Goal: Check status: Check status

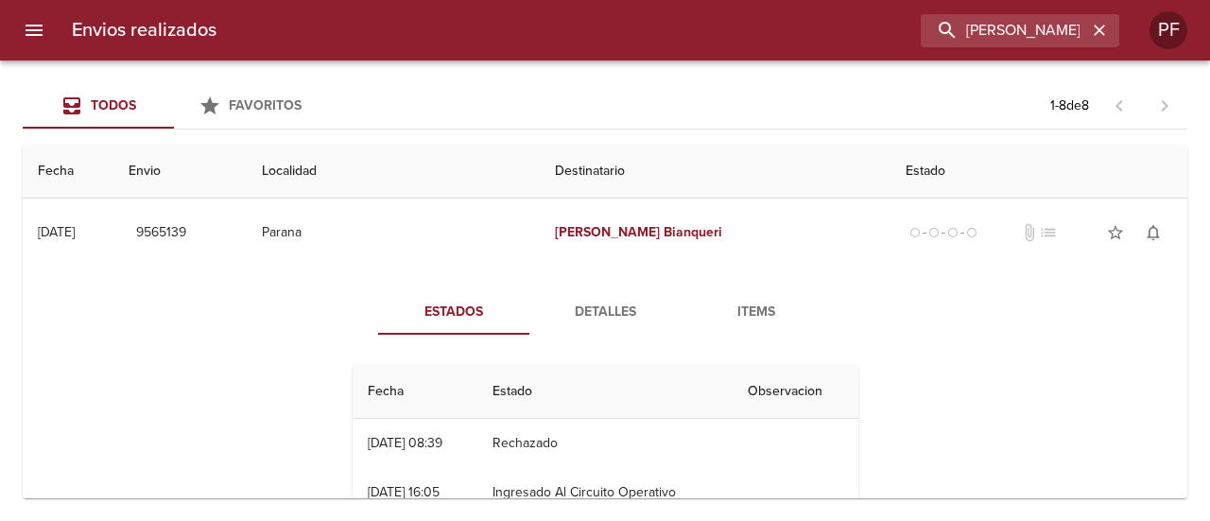
scroll to position [662, 0]
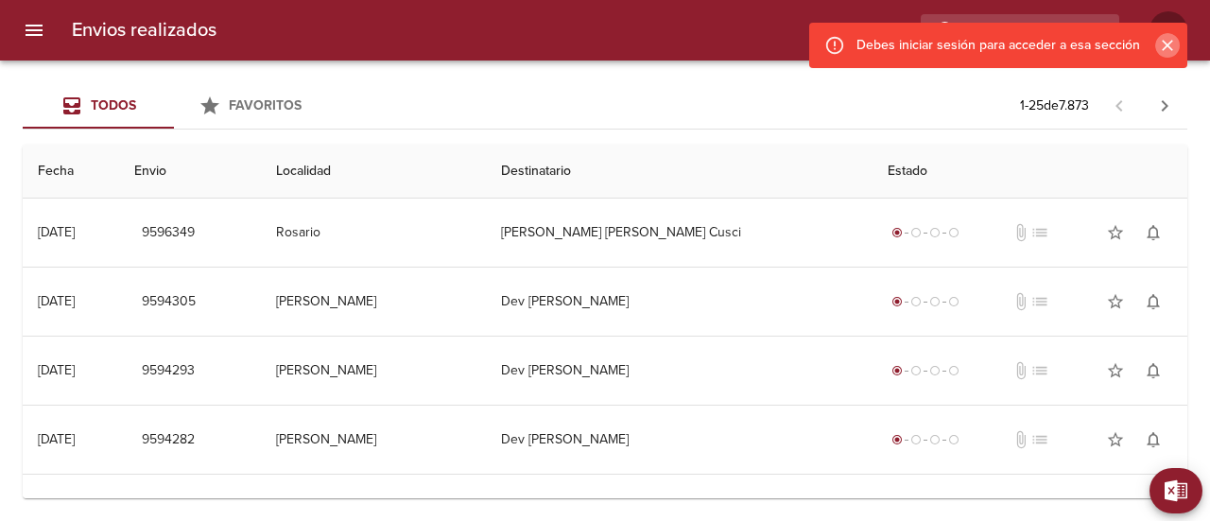
click at [1163, 41] on icon "Cerrar" at bounding box center [1167, 45] width 11 height 11
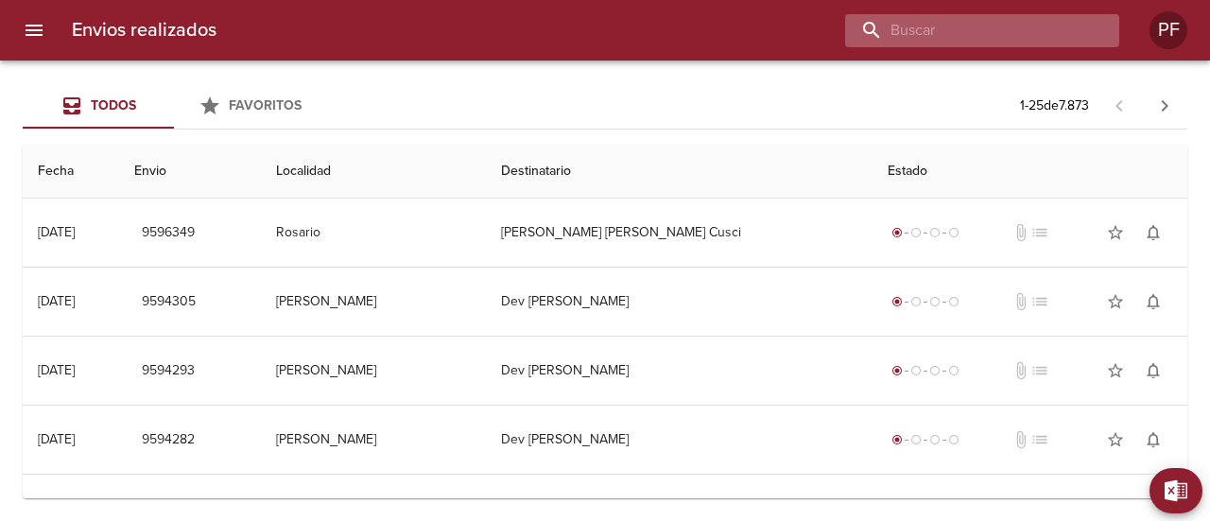
click at [1030, 32] on input "buscar" at bounding box center [966, 30] width 242 height 33
paste input "LUCIA LEZCANO"
type input "LUCIA LEZCANO"
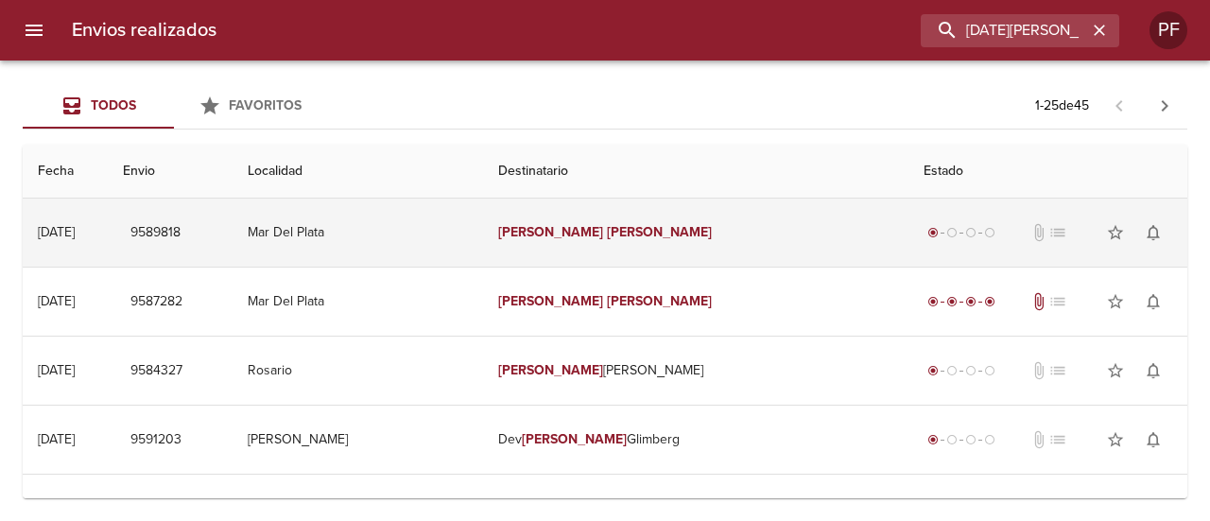
click at [681, 238] on td "Lucia Lezcano" at bounding box center [695, 233] width 425 height 68
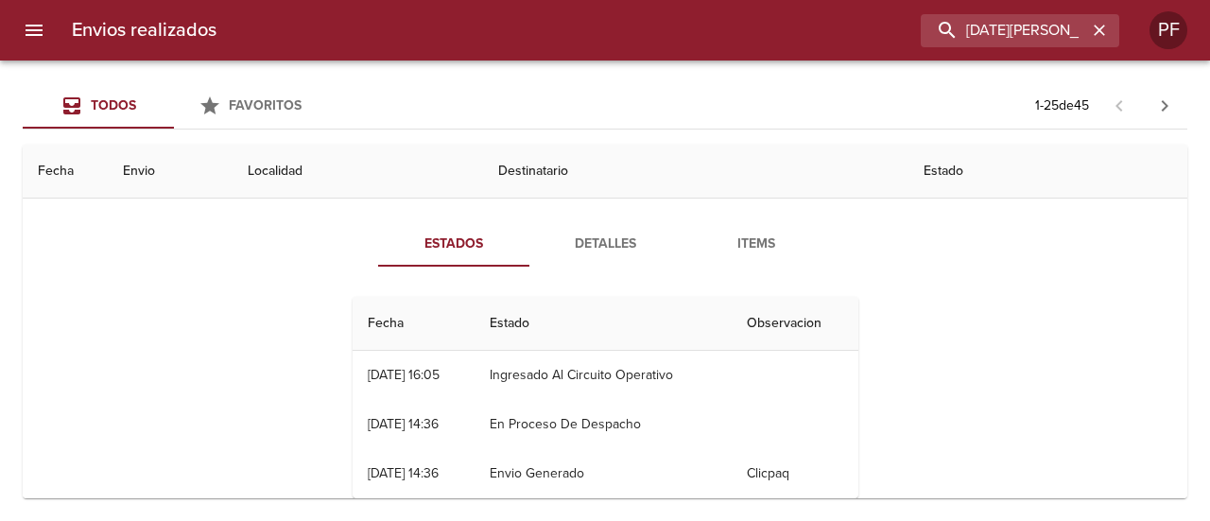
scroll to position [95, 0]
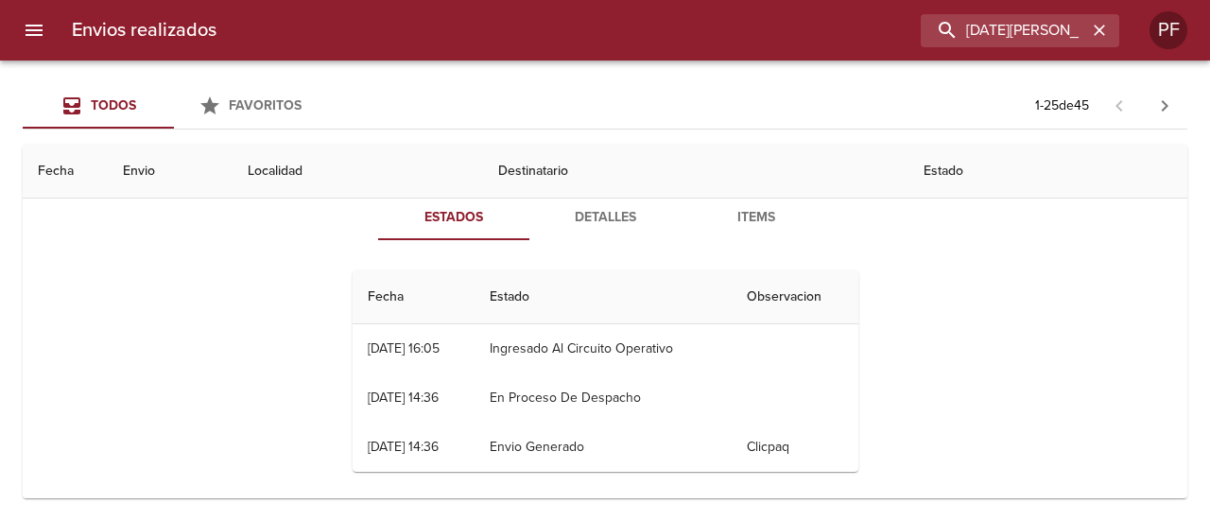
click at [616, 213] on span "Detalles" at bounding box center [605, 218] width 129 height 24
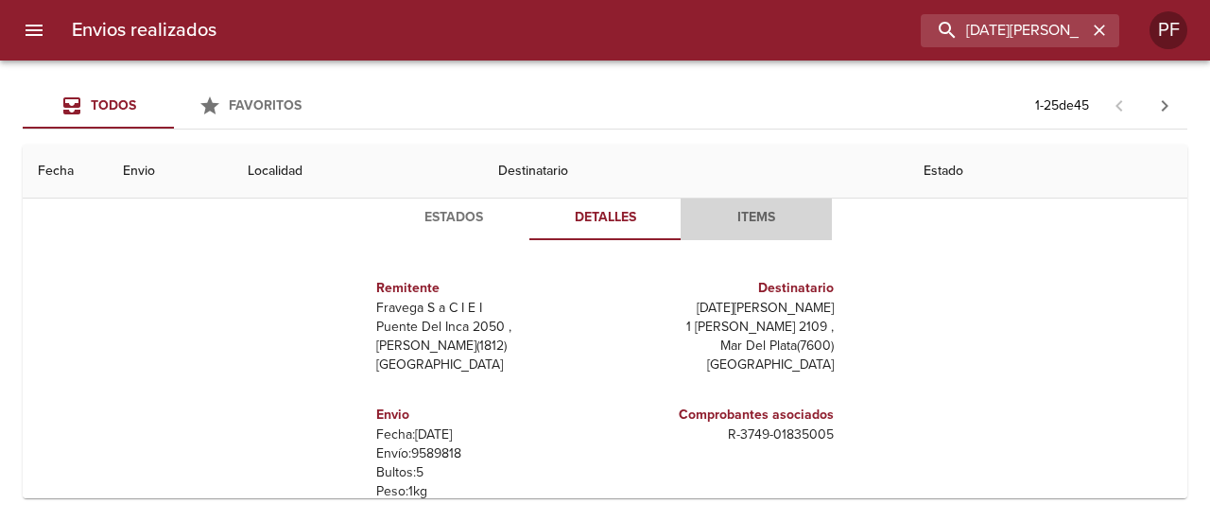
click at [758, 213] on span "Items" at bounding box center [756, 218] width 129 height 24
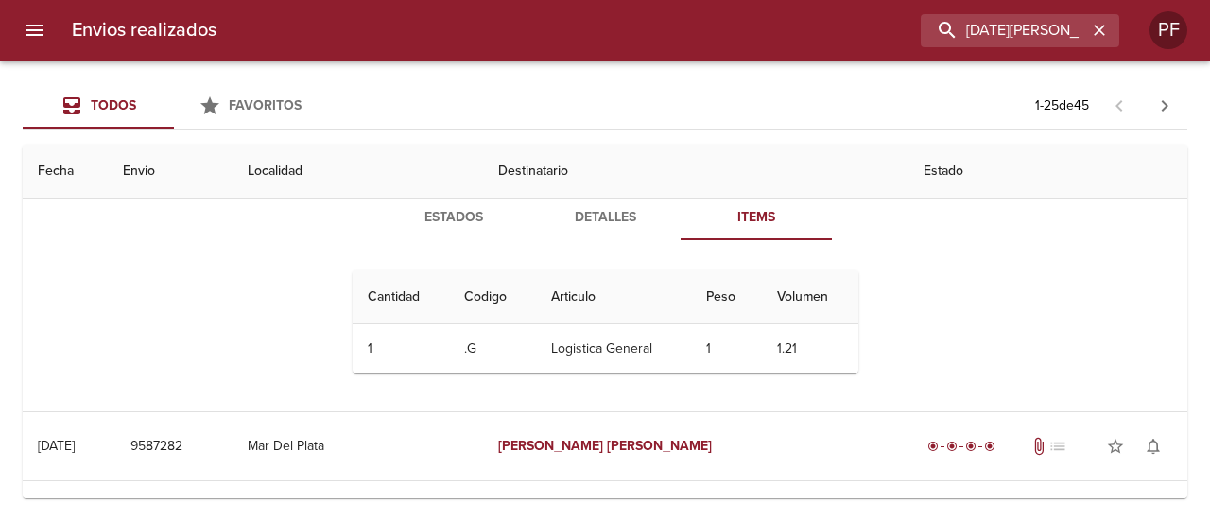
click at [758, 166] on th "Destinatario" at bounding box center [695, 172] width 425 height 54
click at [197, 186] on th "Envio" at bounding box center [170, 172] width 125 height 54
click at [28, 181] on th "Fecha" at bounding box center [65, 172] width 85 height 54
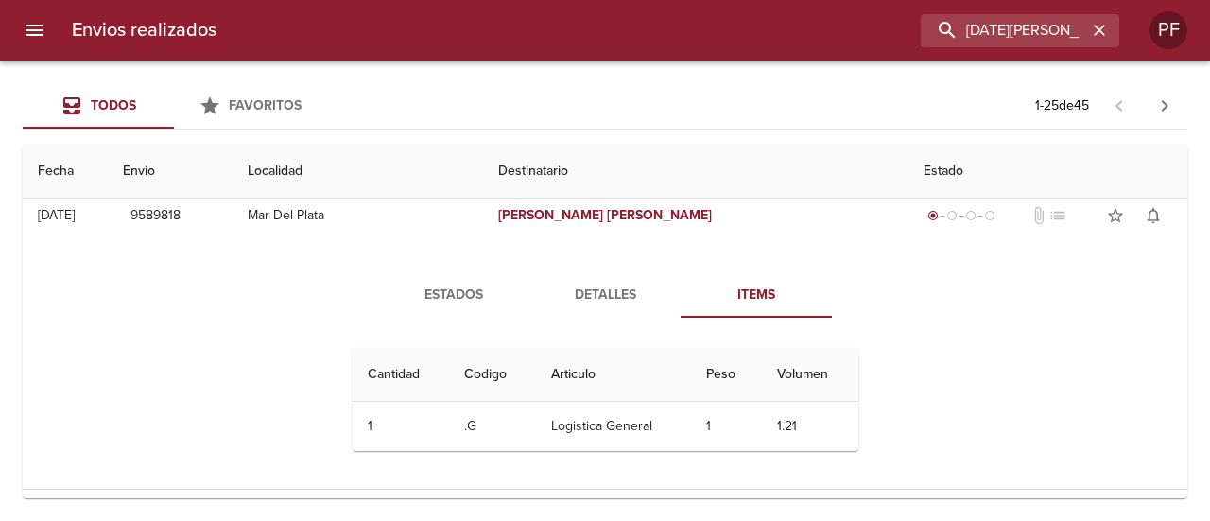
scroll to position [0, 0]
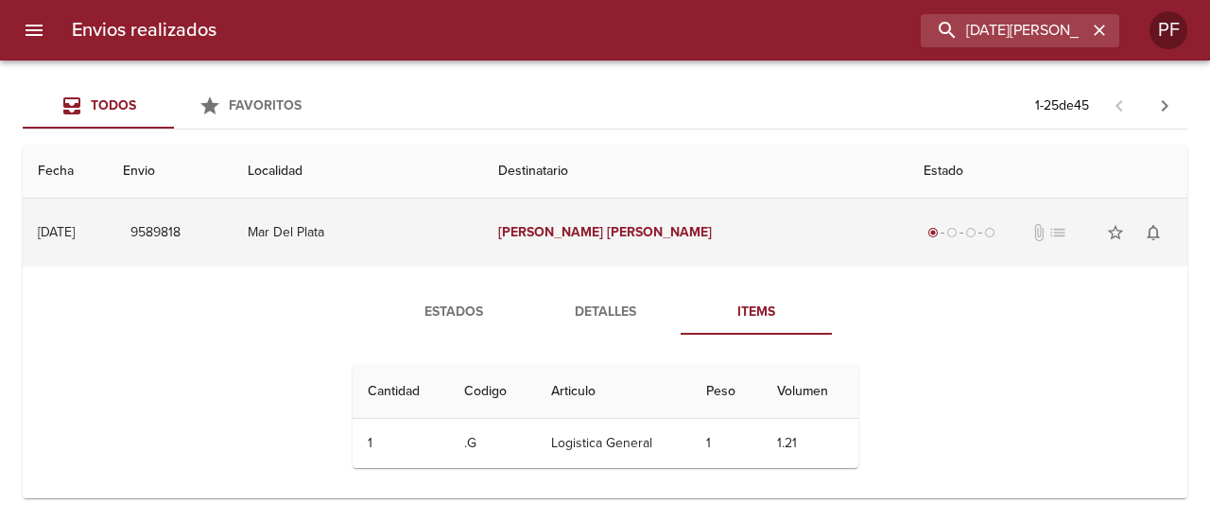
click at [373, 225] on td "Mar Del Plata" at bounding box center [358, 233] width 251 height 68
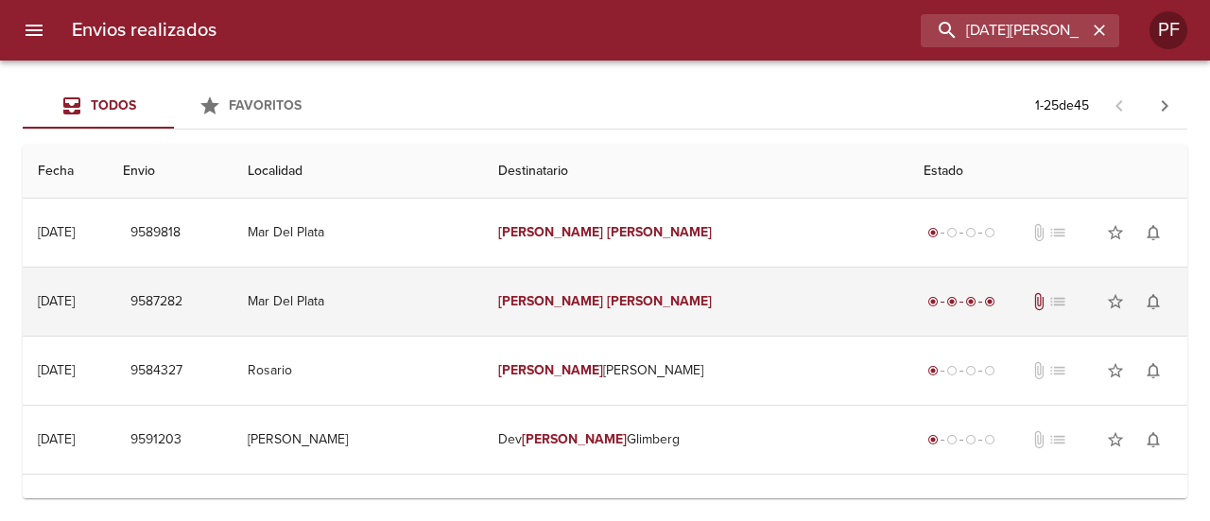
click at [626, 304] on em "Lezcano" at bounding box center [659, 301] width 105 height 16
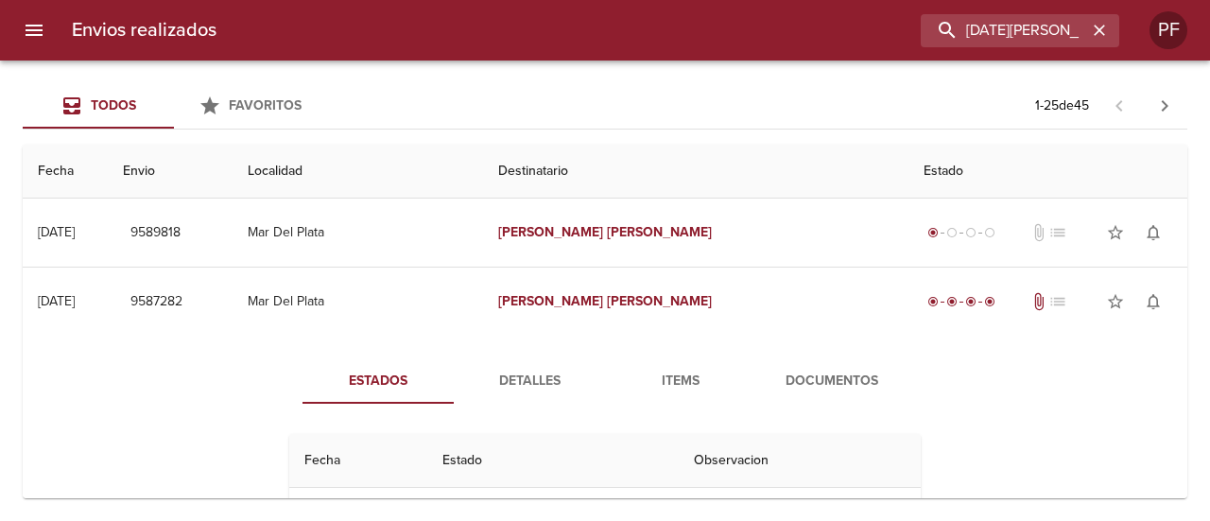
click at [499, 366] on button "Detalles" at bounding box center [529, 380] width 151 height 45
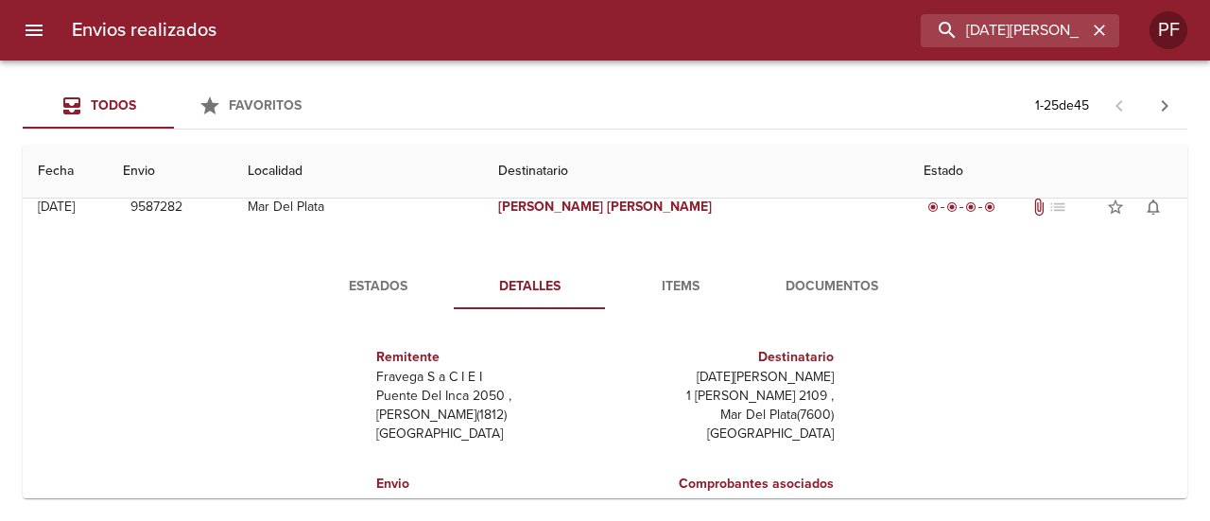
scroll to position [28, 0]
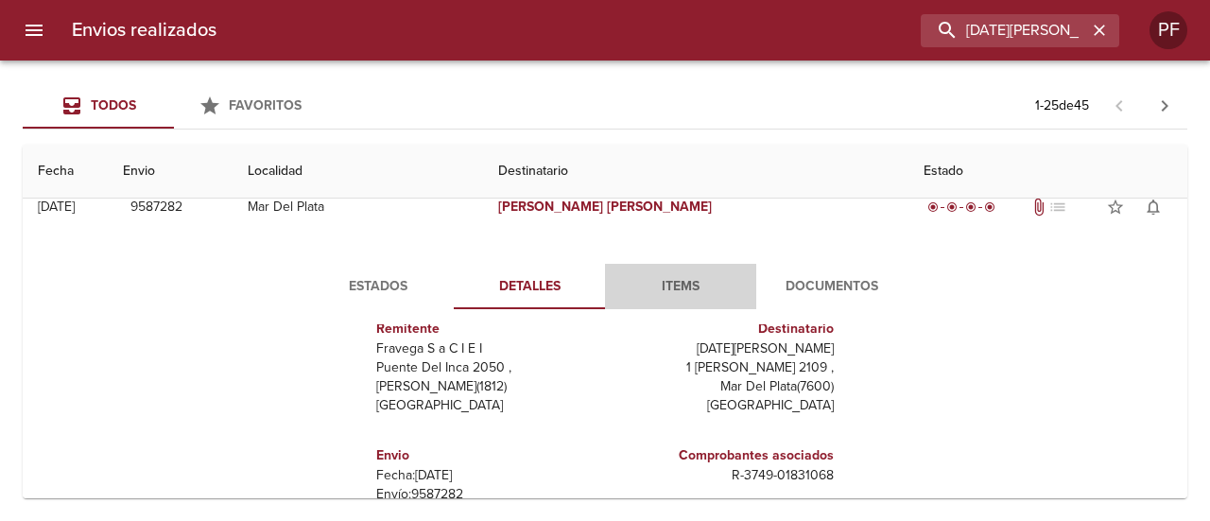
click at [651, 279] on span "Items" at bounding box center [680, 287] width 129 height 24
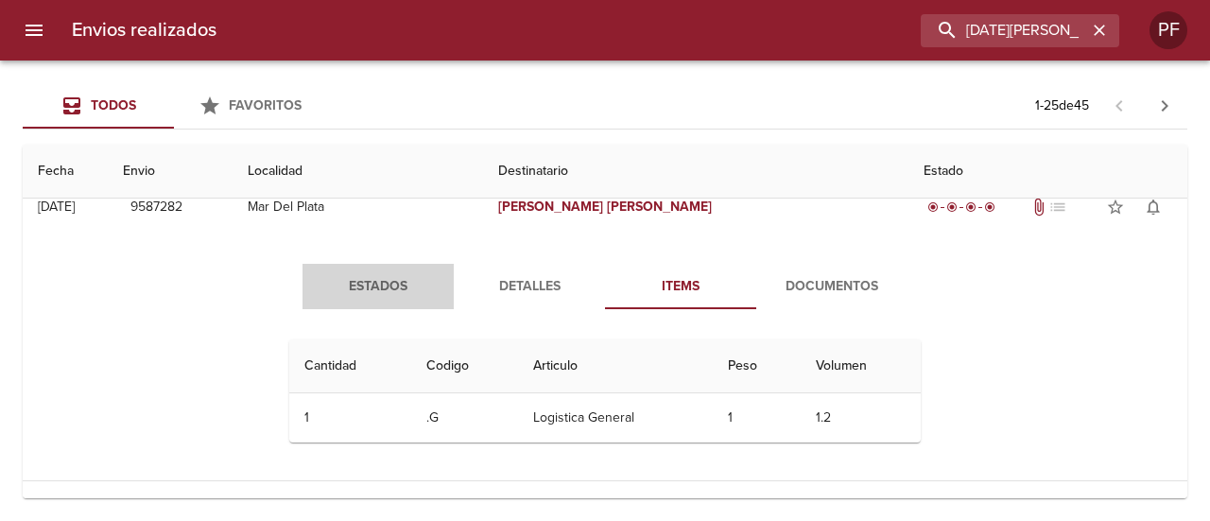
click at [361, 296] on span "Estados" at bounding box center [378, 287] width 129 height 24
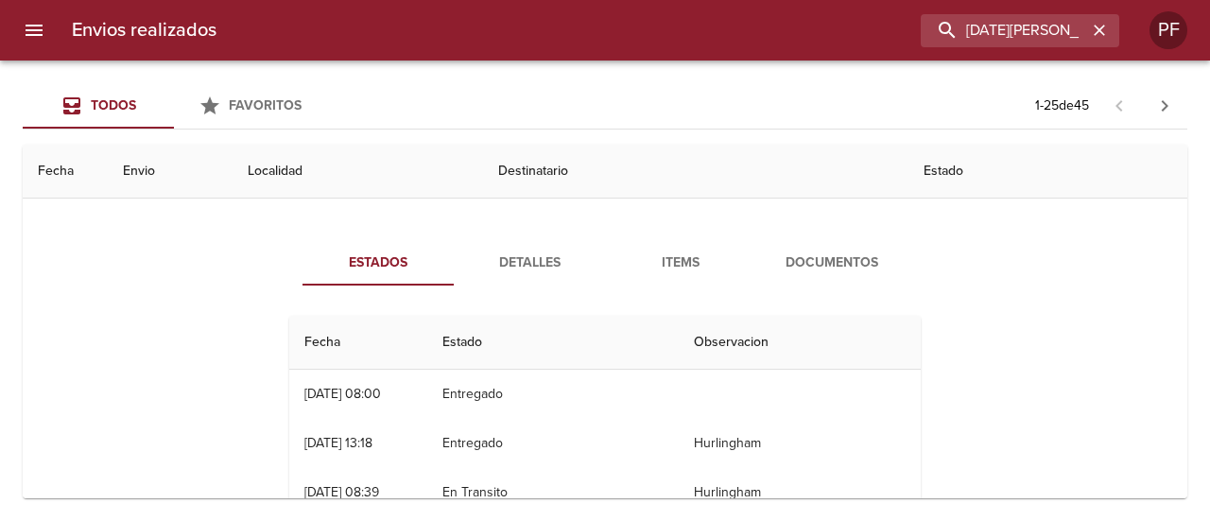
scroll to position [95, 0]
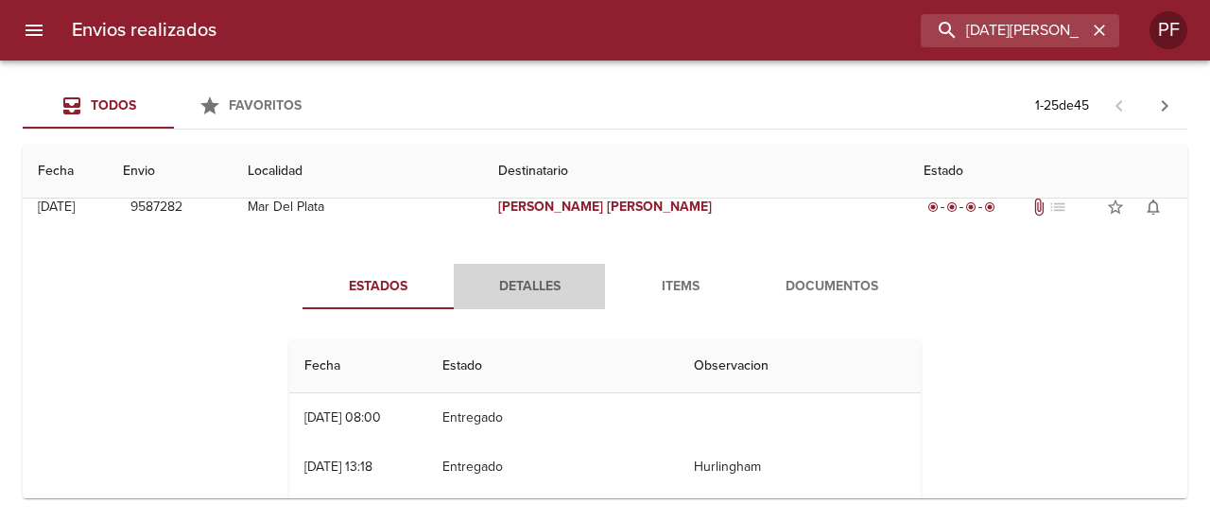
click at [518, 288] on span "Detalles" at bounding box center [529, 287] width 129 height 24
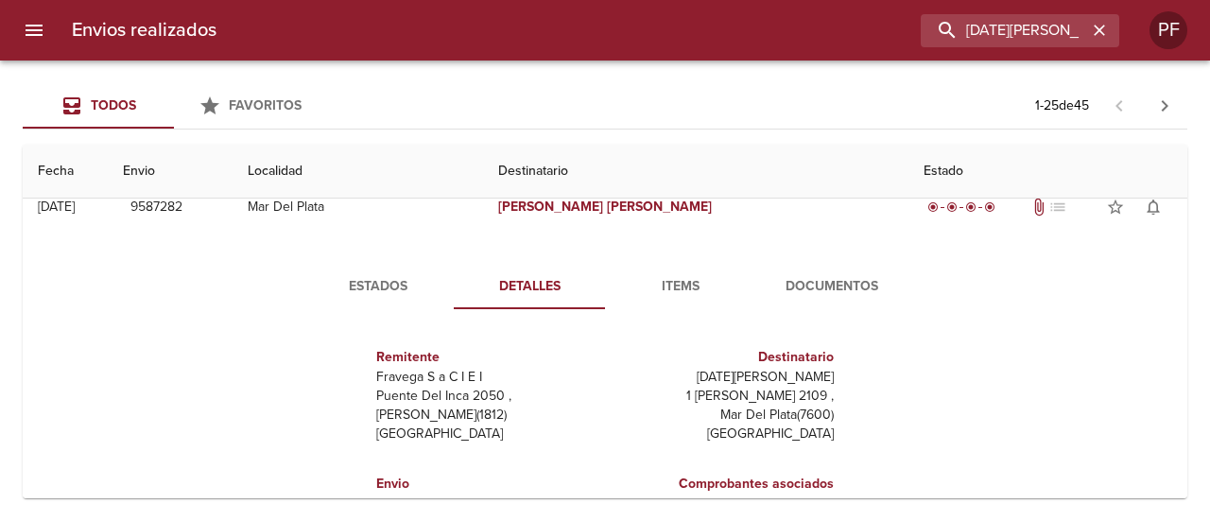
click at [824, 278] on span "Documentos" at bounding box center [832, 287] width 129 height 24
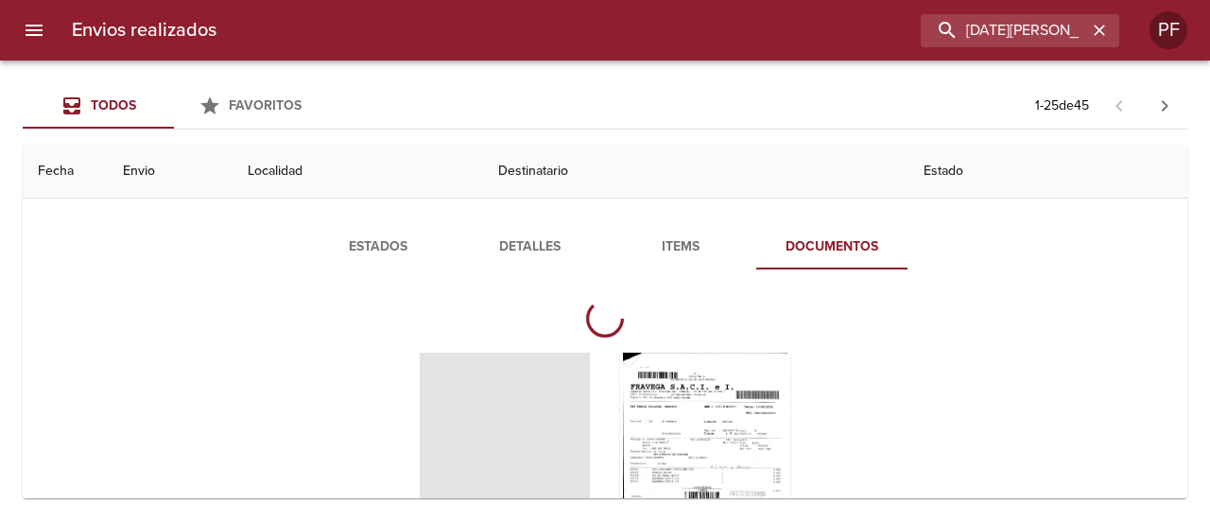
scroll to position [189, 0]
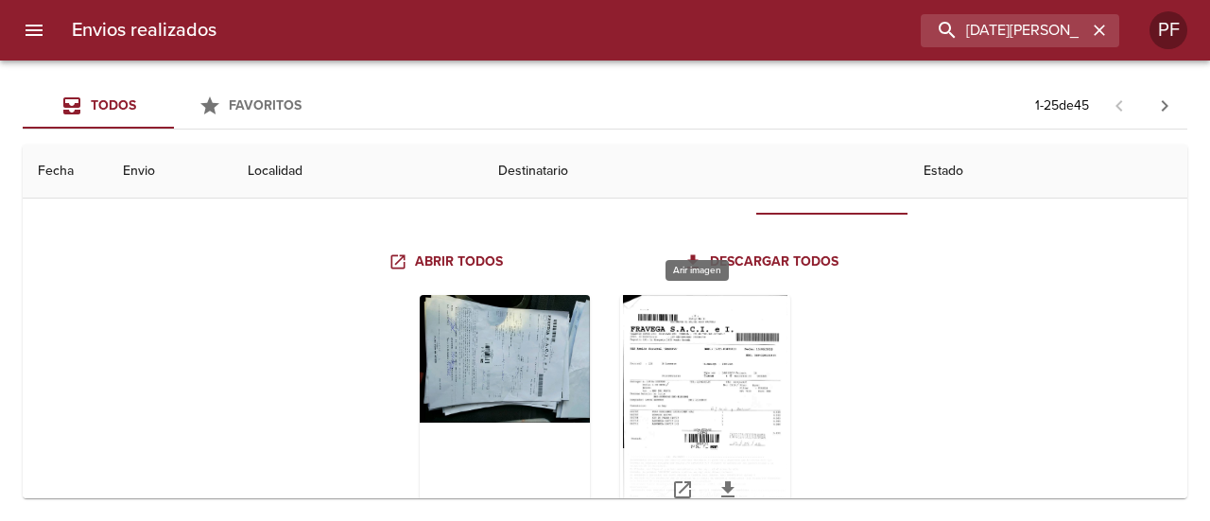
click at [664, 333] on div "Tabla de envíos del cliente" at bounding box center [705, 413] width 170 height 236
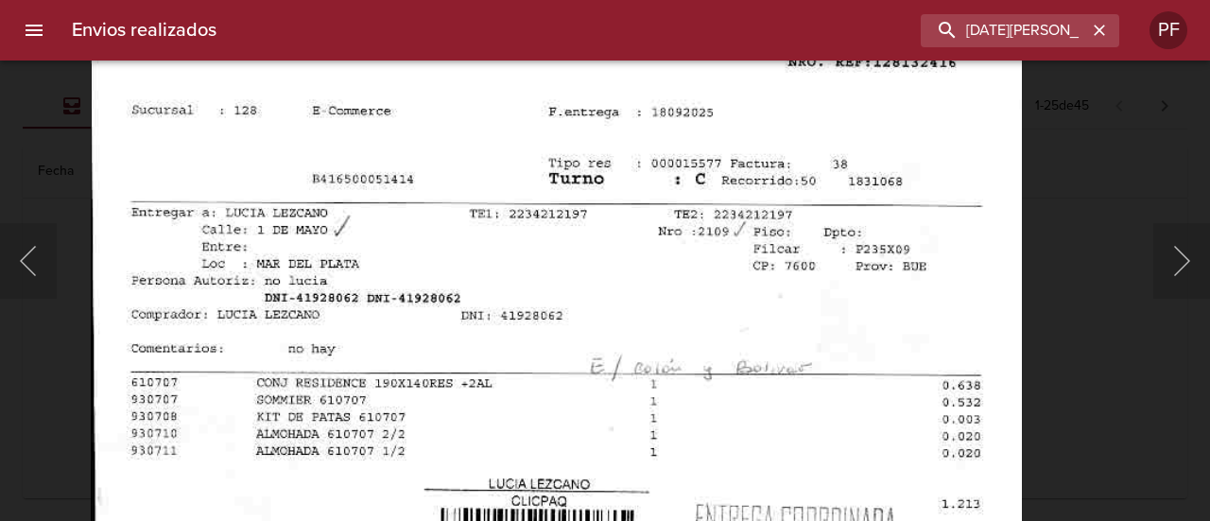
click at [685, 268] on img "Lightbox" at bounding box center [556, 391] width 931 height 1341
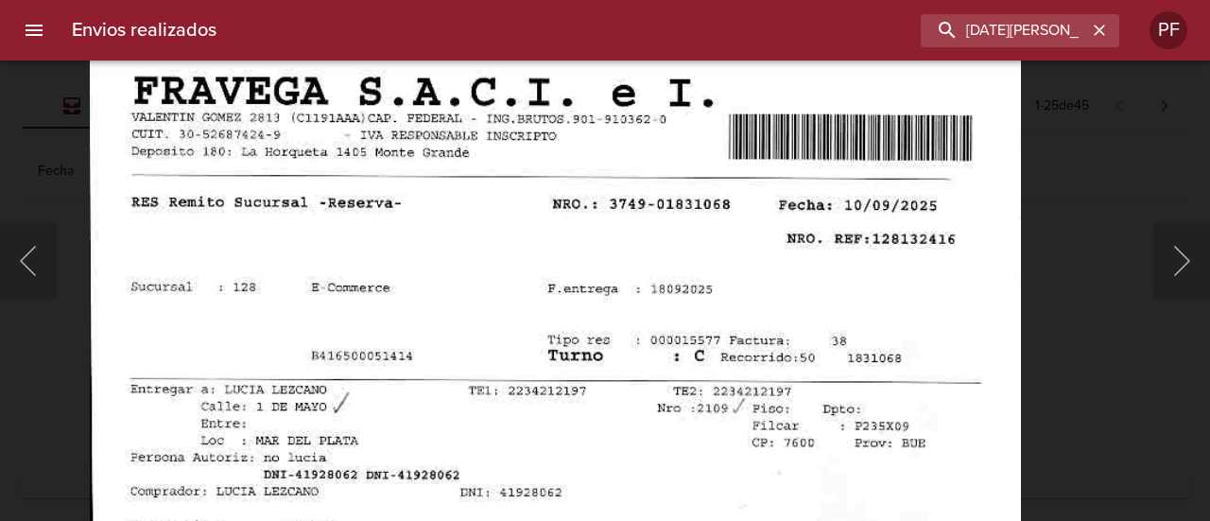
click at [17, 256] on div at bounding box center [9, 260] width 19 height 521
click at [27, 260] on button "Anterior" at bounding box center [28, 261] width 57 height 76
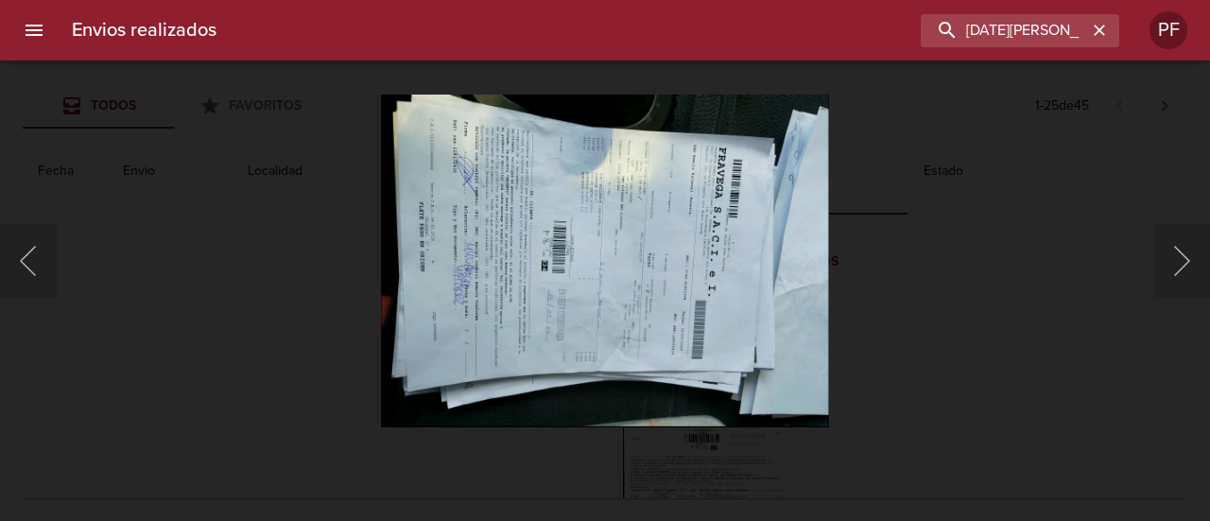
click at [209, 258] on div "Lightbox" at bounding box center [605, 260] width 1210 height 521
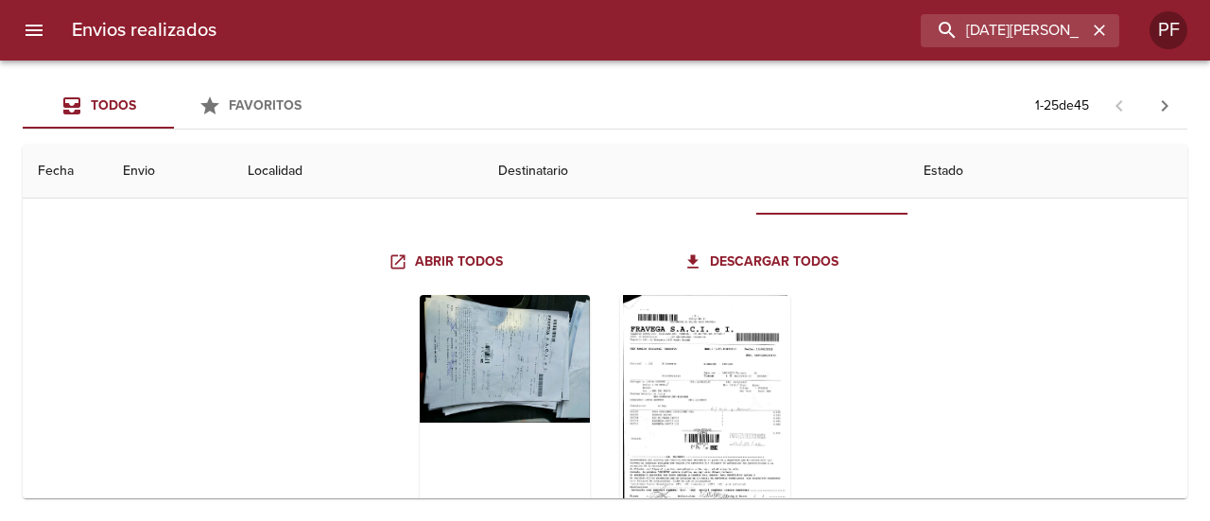
click at [282, 341] on div "Abrir todos Descargar todos" at bounding box center [605, 396] width 647 height 332
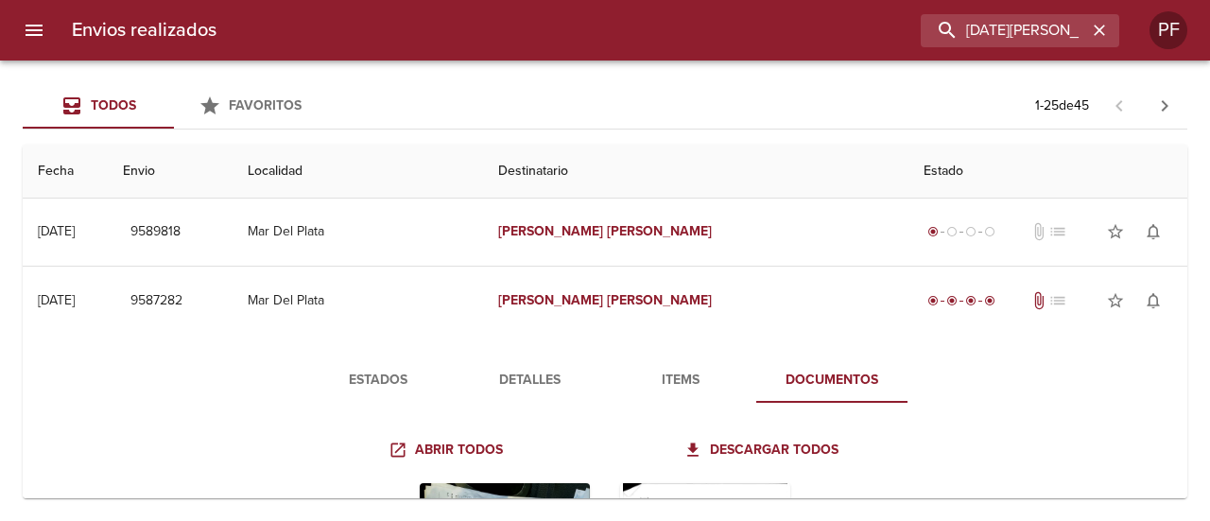
scroll to position [0, 0]
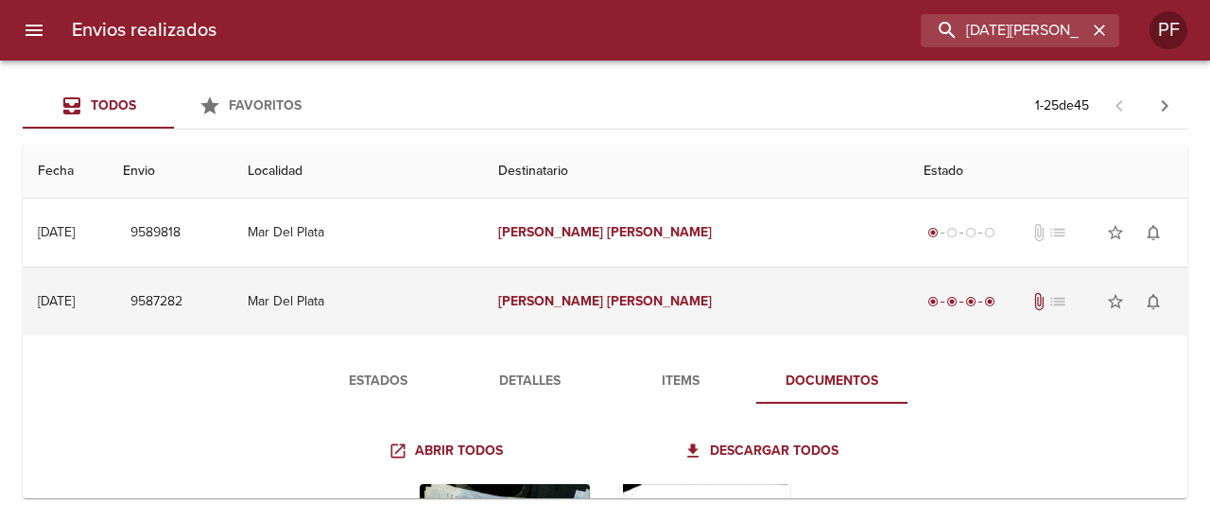
click at [182, 301] on span "9587282" at bounding box center [156, 302] width 52 height 24
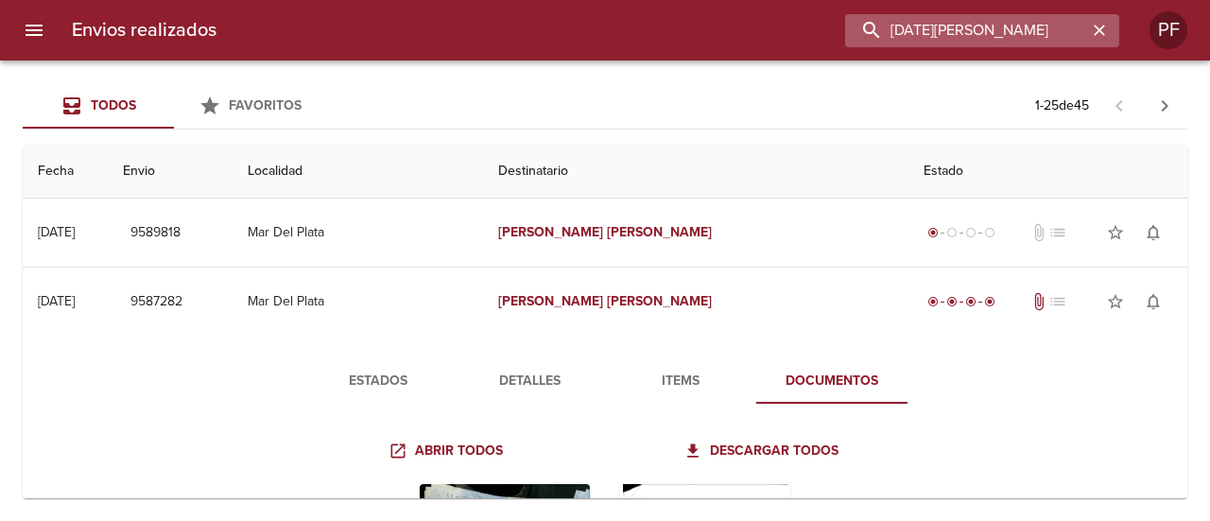
click at [1036, 36] on input "LUCIA LEZCANO" at bounding box center [966, 30] width 242 height 33
paste input "YAMILA ELIZABET ANGI"
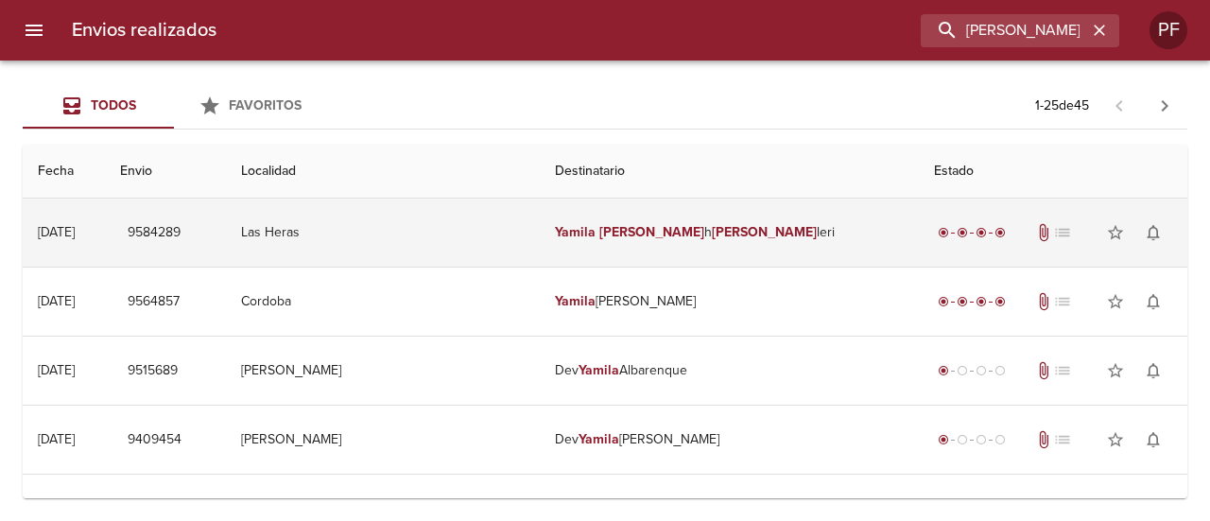
click at [761, 212] on td "Yamila Elizabet h Angi leri" at bounding box center [729, 233] width 379 height 68
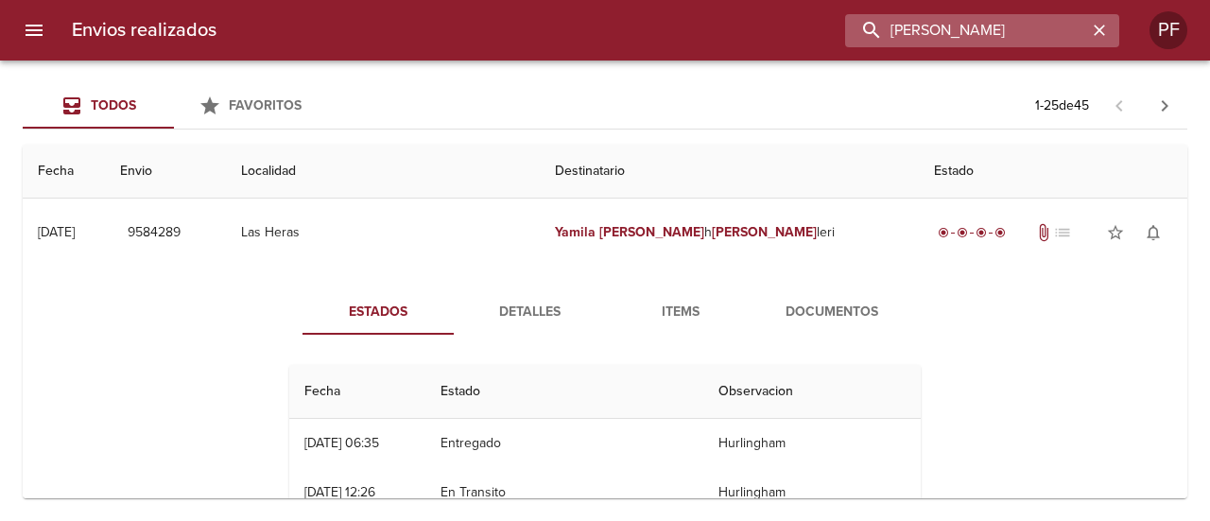
click at [1002, 36] on input "YAMILA ELIZABET ANGI" at bounding box center [966, 30] width 242 height 33
paste input "AGUSTINA REISTENBACH"
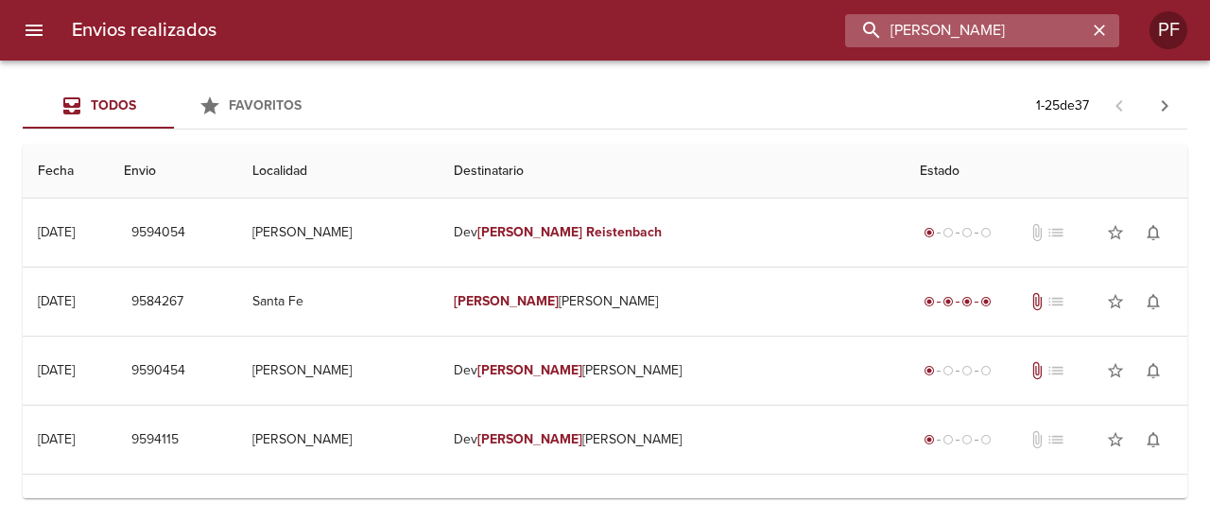
click at [963, 43] on input "AGUSTINA REISTENBACH" at bounding box center [966, 30] width 242 height 33
paste input "MARIA NAHILA ESPINOS"
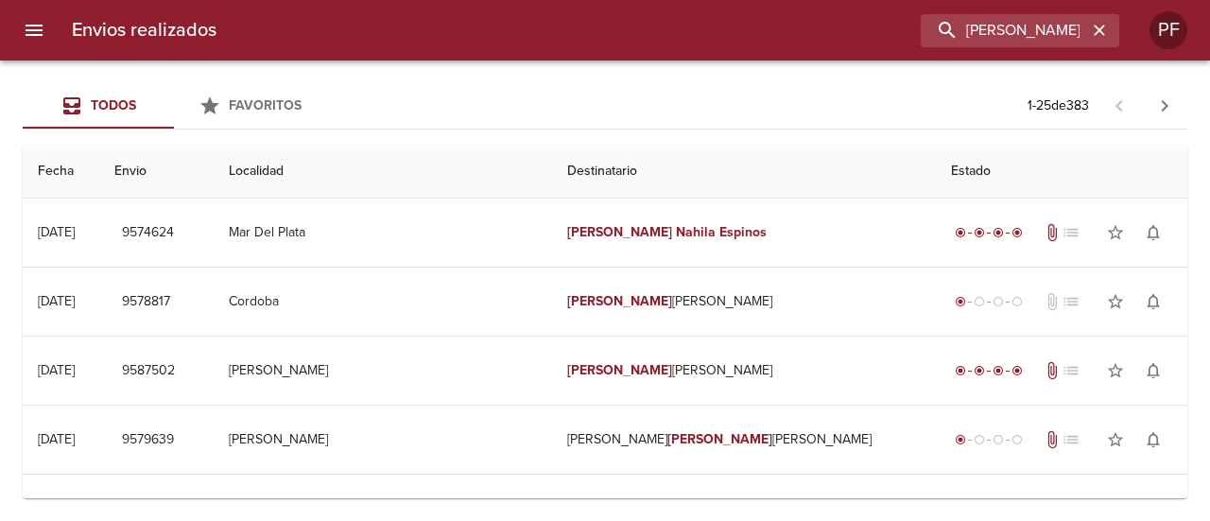
click at [720, 238] on em "Espinos" at bounding box center [743, 232] width 47 height 16
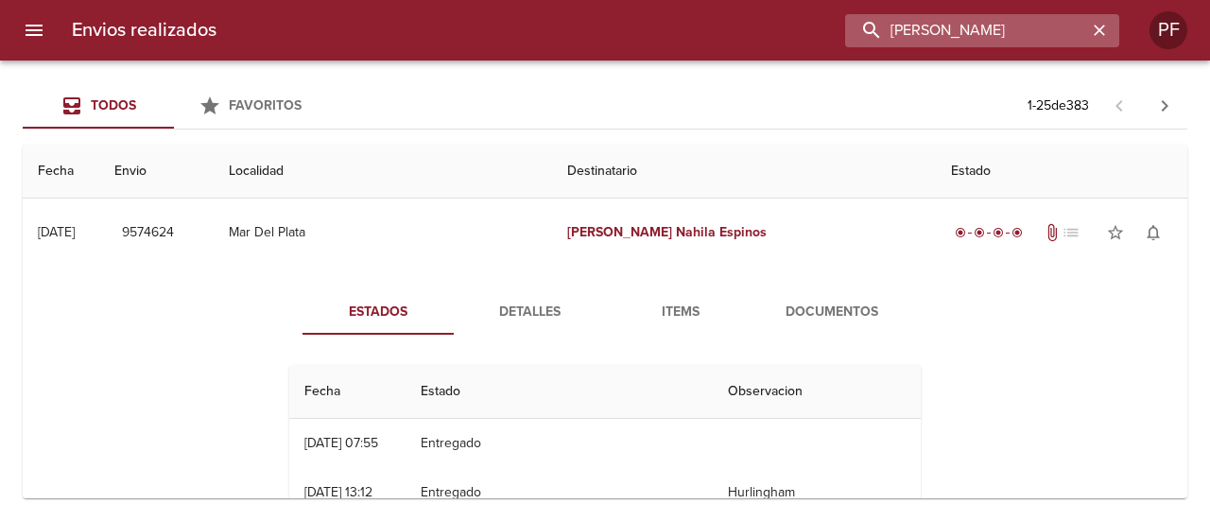
click at [991, 35] on input "MARIA NAHILA ESPINOS" at bounding box center [966, 30] width 242 height 33
paste input "JAZMIN ROMALDI MESSI"
type input "JAZMIN ROMALDI MESSI"
